Goal: Find specific page/section: Find specific page/section

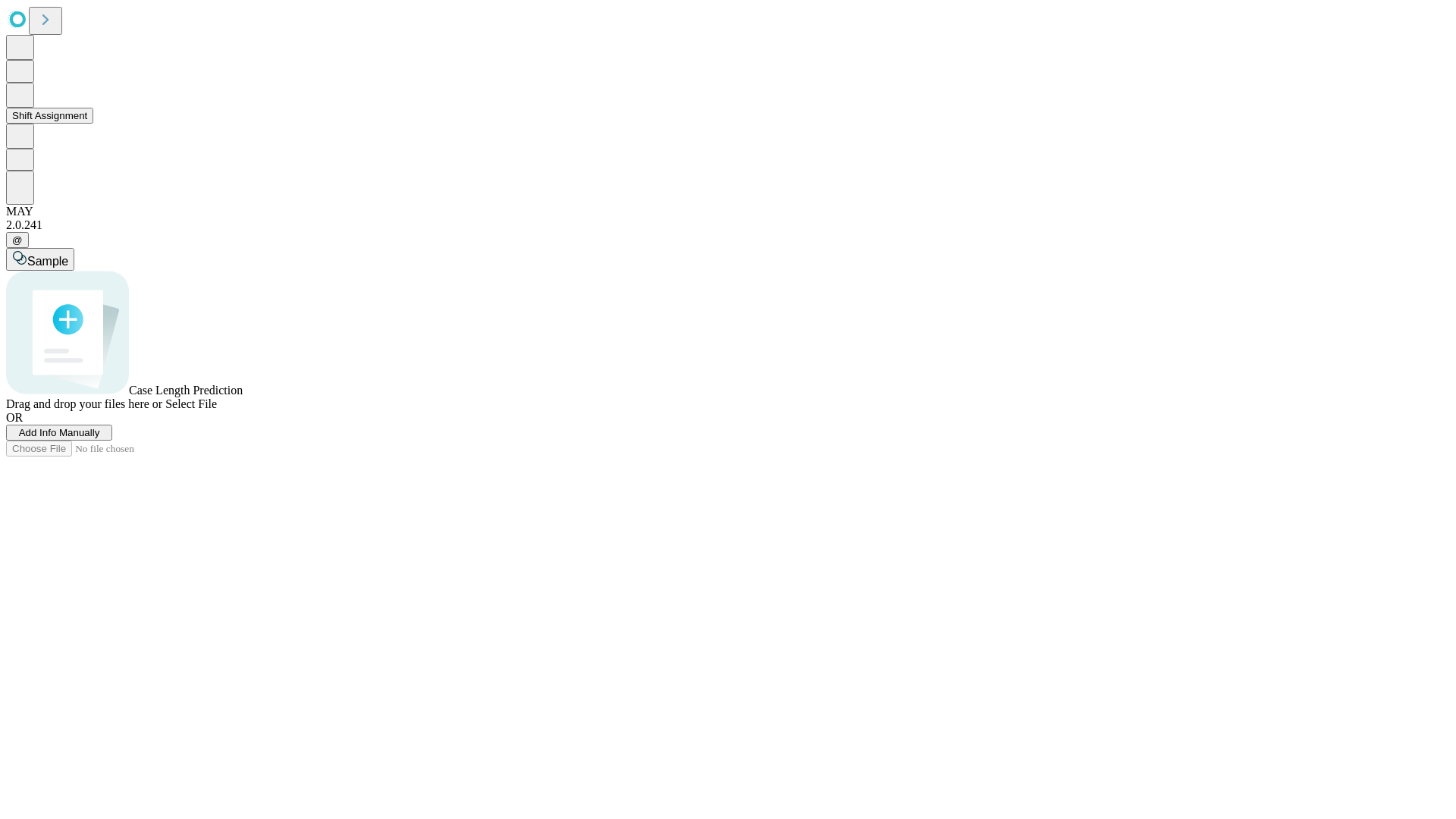
click at [94, 123] on button "Shift Assignment" at bounding box center [49, 116] width 88 height 16
